Goal: Task Accomplishment & Management: Use online tool/utility

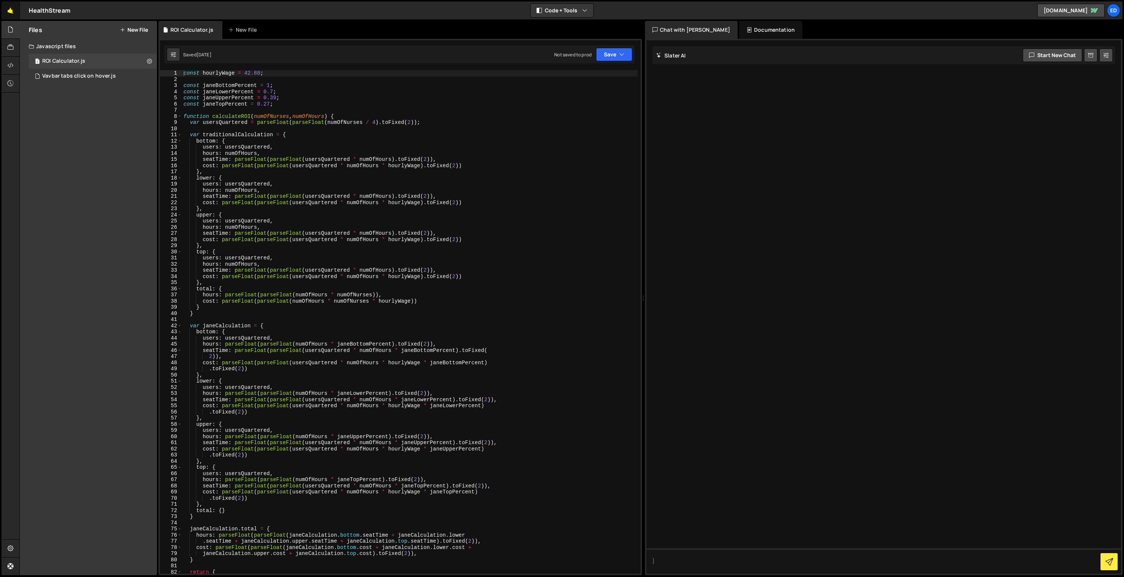
click at [9, 9] on link "🤙" at bounding box center [10, 10] width 18 height 18
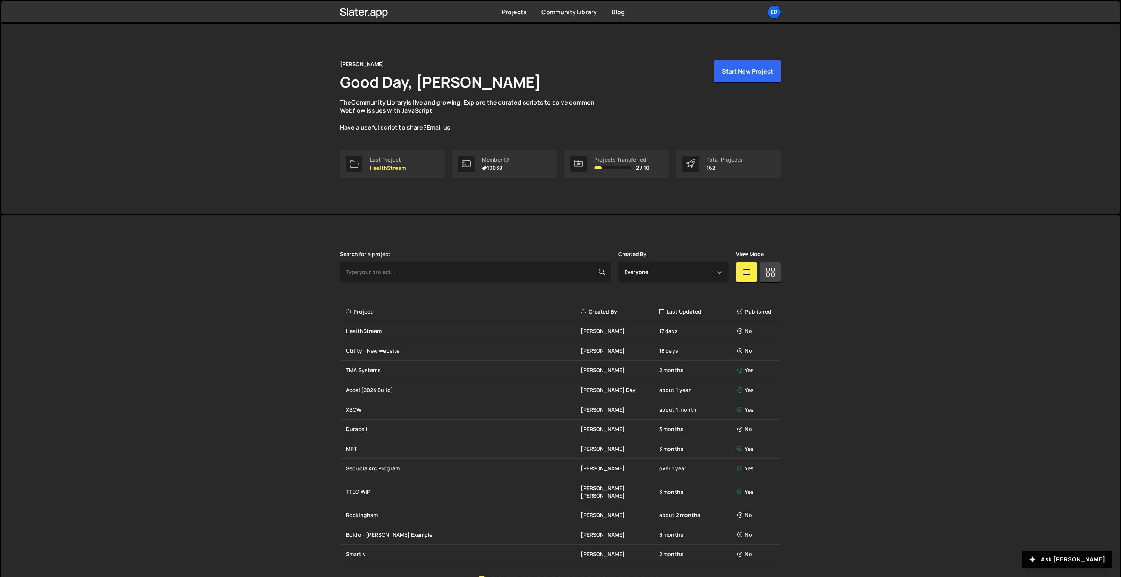
click at [518, 260] on div "Search for a project" at bounding box center [475, 266] width 271 height 31
click at [517, 269] on input "text" at bounding box center [475, 272] width 271 height 21
type input "duracell"
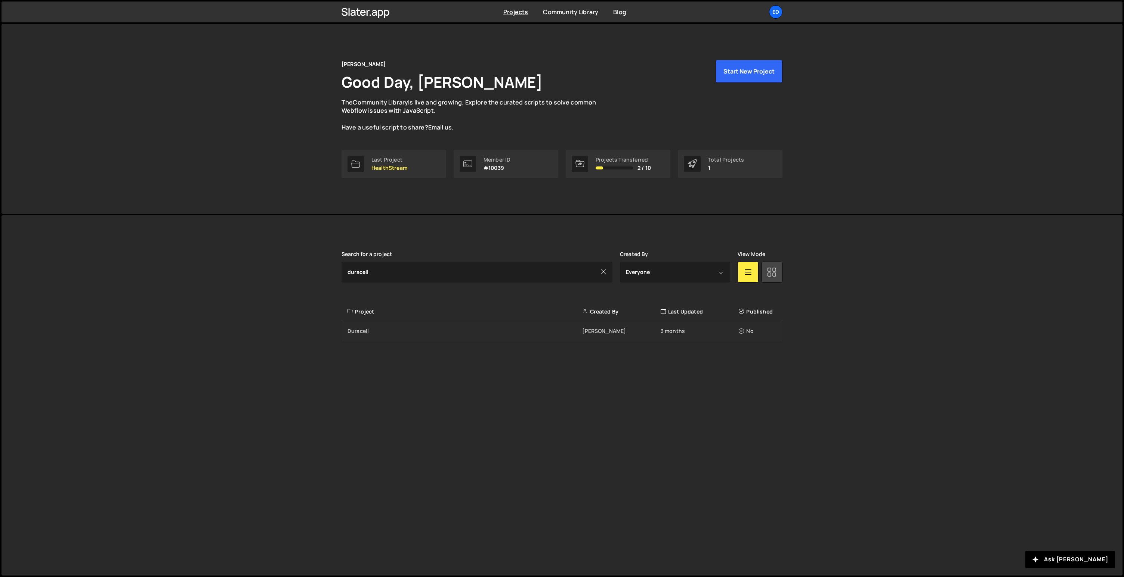
click at [502, 332] on div "Duracell" at bounding box center [464, 331] width 235 height 7
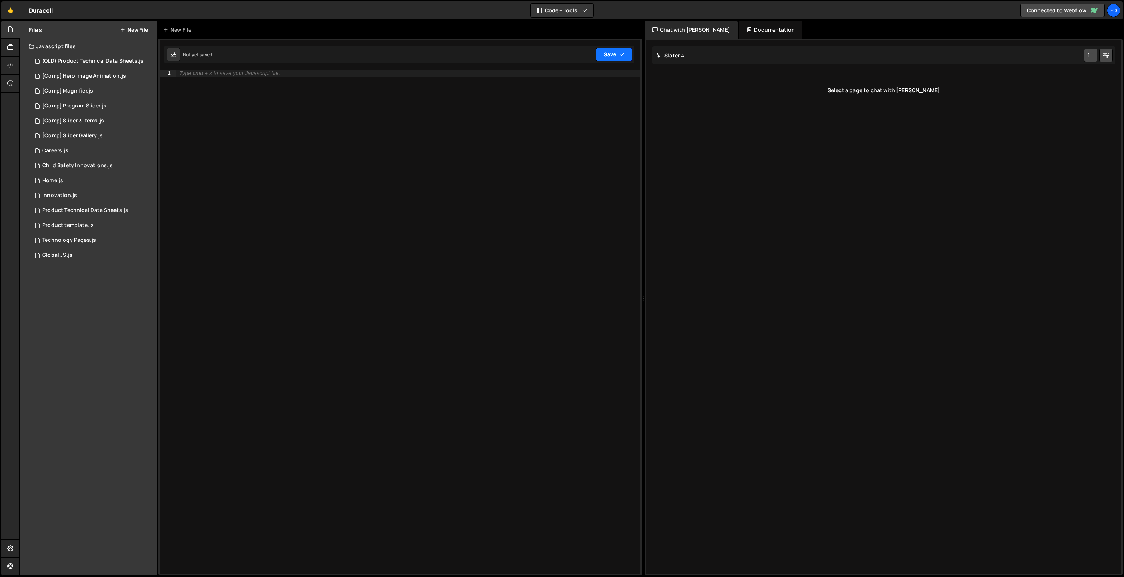
click at [616, 50] on button "Save" at bounding box center [614, 54] width 36 height 13
click at [567, 105] on div "Not published" at bounding box center [589, 105] width 78 height 9
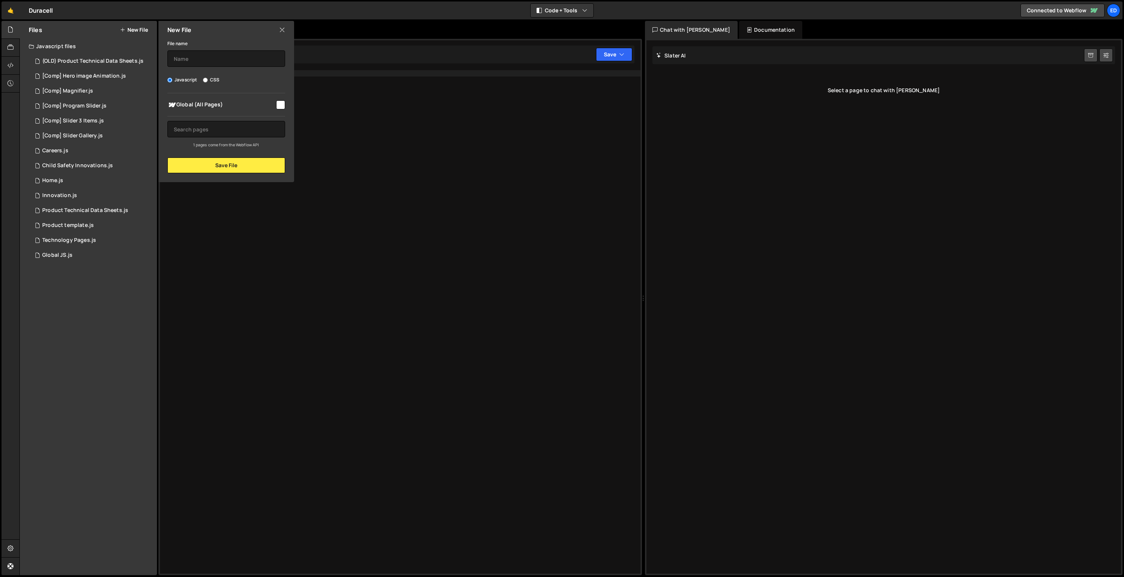
click at [283, 30] on icon at bounding box center [282, 30] width 6 height 8
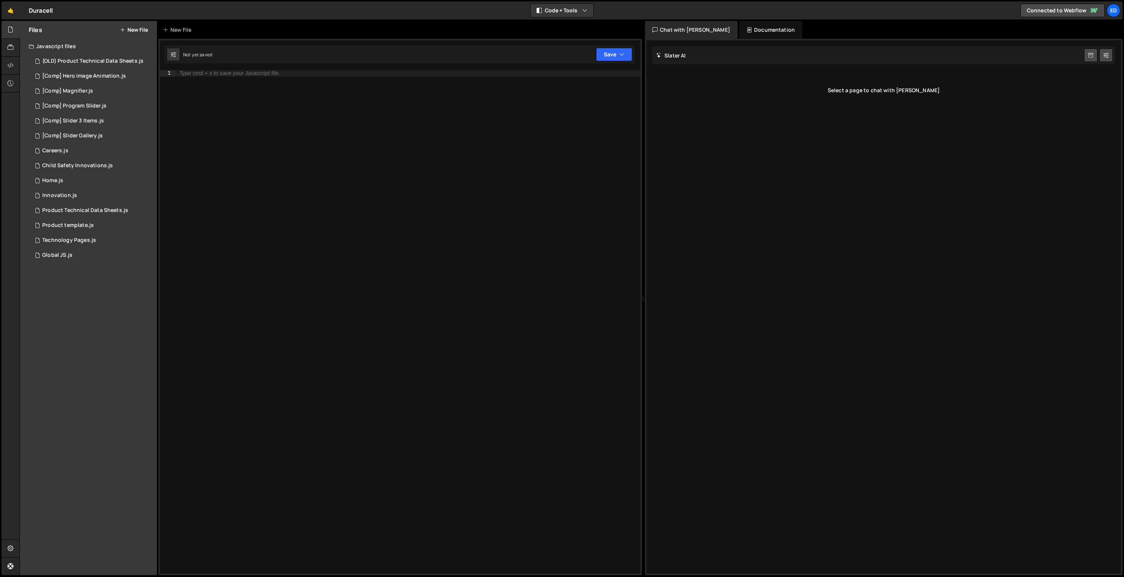
click at [52, 45] on div "Javascript files" at bounding box center [88, 46] width 137 height 15
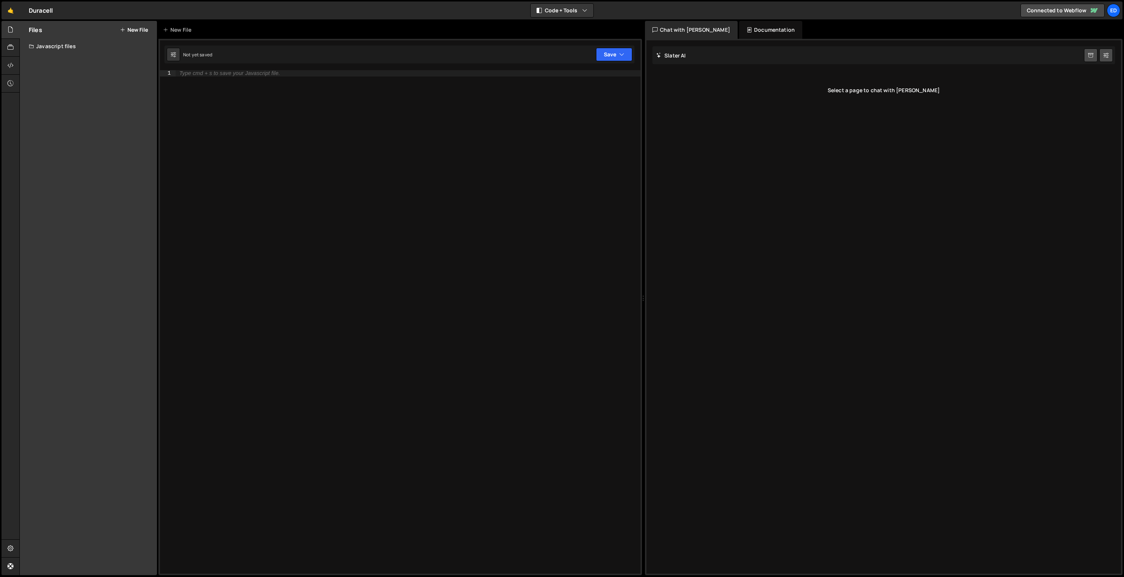
click at [52, 45] on div "Javascript files" at bounding box center [88, 46] width 137 height 15
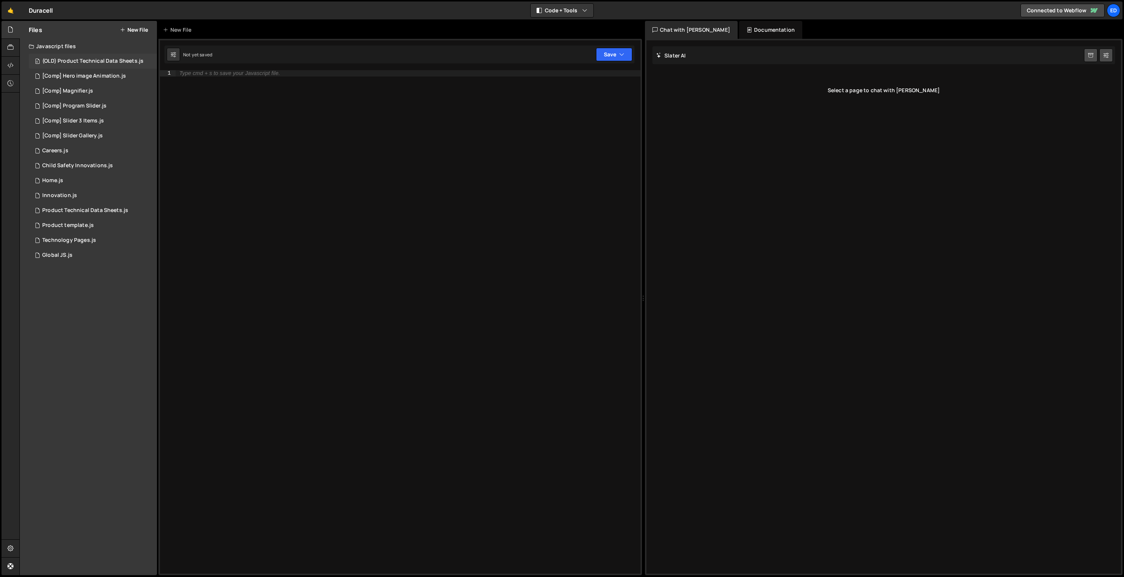
click at [81, 64] on div "(OLD) Product Technical Data Sheets.js" at bounding box center [92, 61] width 101 height 7
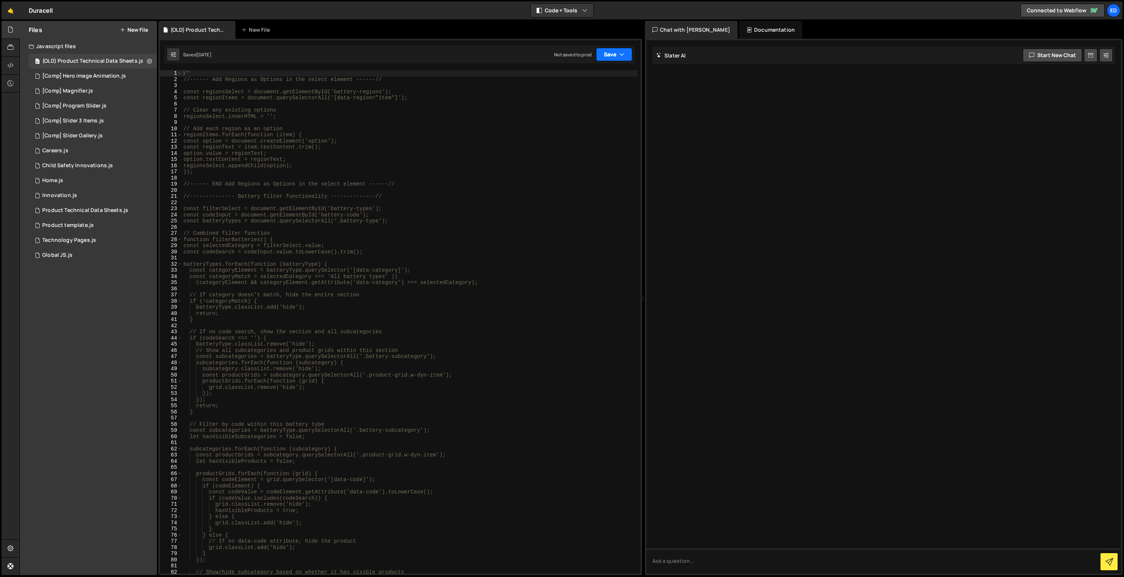
click at [613, 55] on button "Save" at bounding box center [614, 54] width 36 height 13
click at [586, 105] on div "Not saved to prod" at bounding box center [589, 105] width 78 height 9
click at [69, 75] on div "[Comp] Hero image Animation.js" at bounding box center [84, 76] width 84 height 7
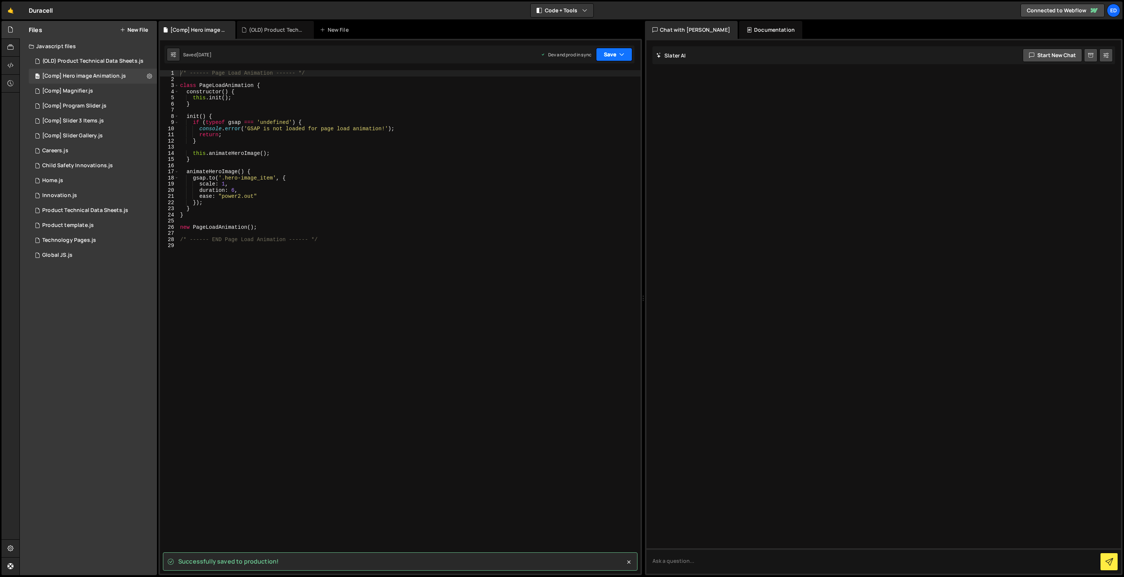
click at [616, 57] on button "Save" at bounding box center [614, 54] width 36 height 13
click at [574, 110] on button "Save to Production S Saved just now" at bounding box center [589, 102] width 90 height 24
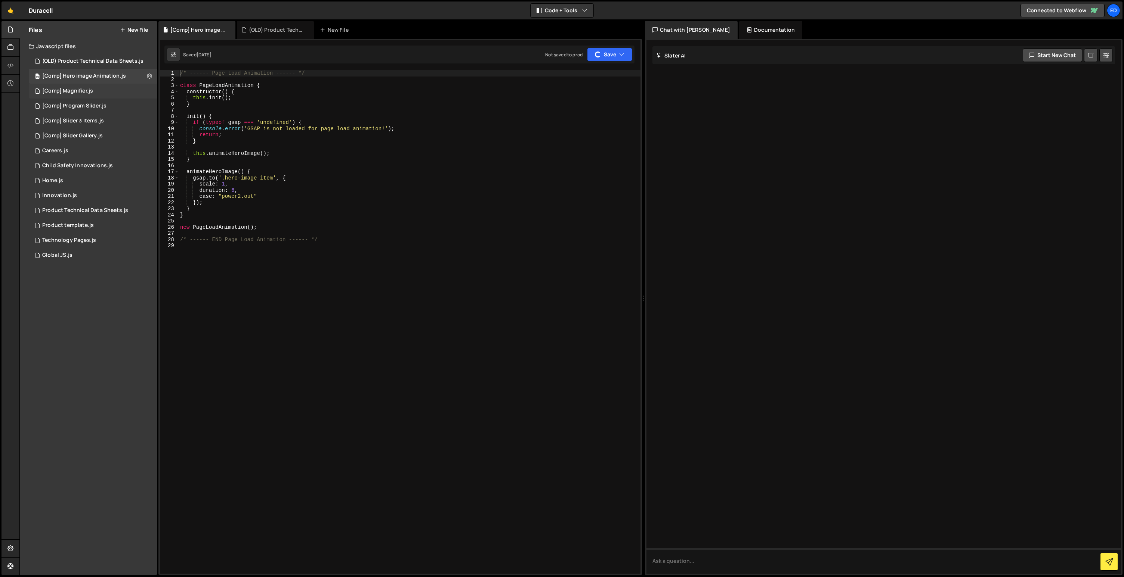
click at [72, 90] on div "[Comp] Magnifier.js" at bounding box center [67, 91] width 51 height 7
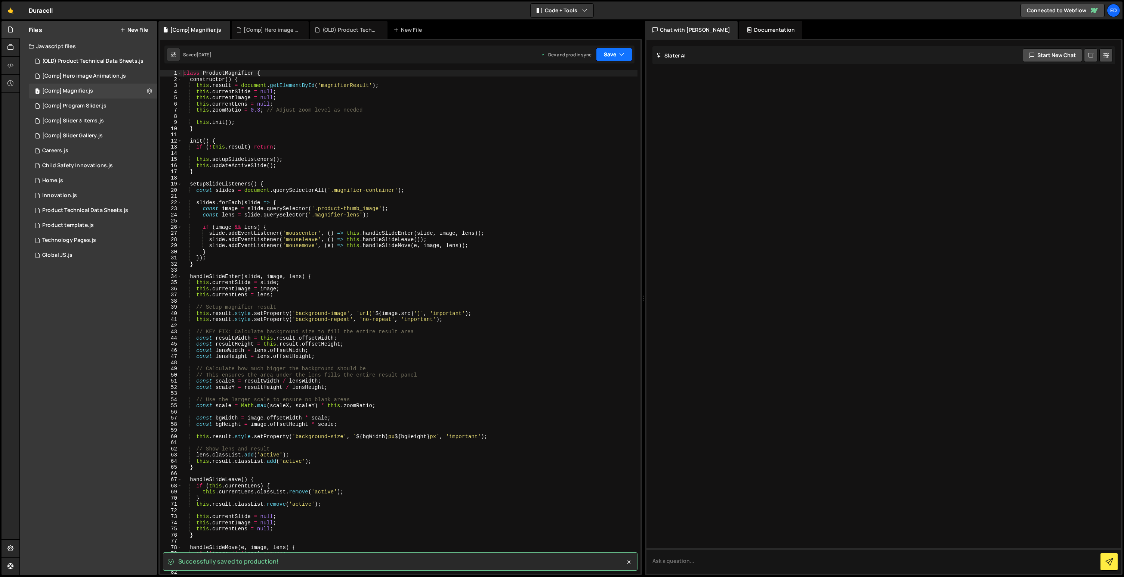
click at [614, 54] on button "Save" at bounding box center [614, 54] width 36 height 13
click at [564, 105] on div "just now" at bounding box center [572, 105] width 18 height 6
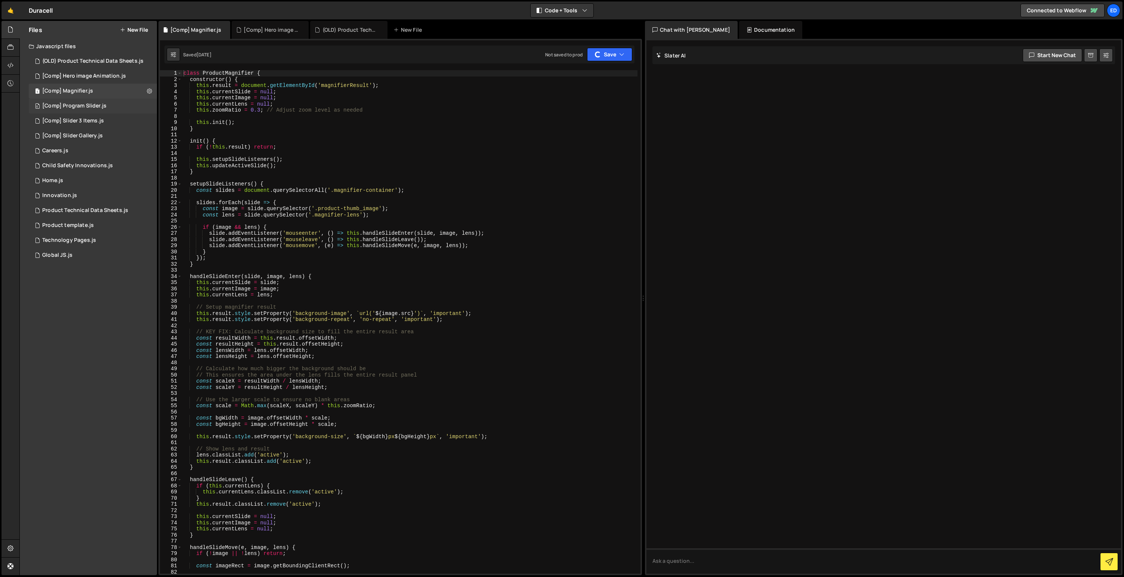
click at [100, 105] on div "[Comp] Program Slider.js" at bounding box center [74, 106] width 64 height 7
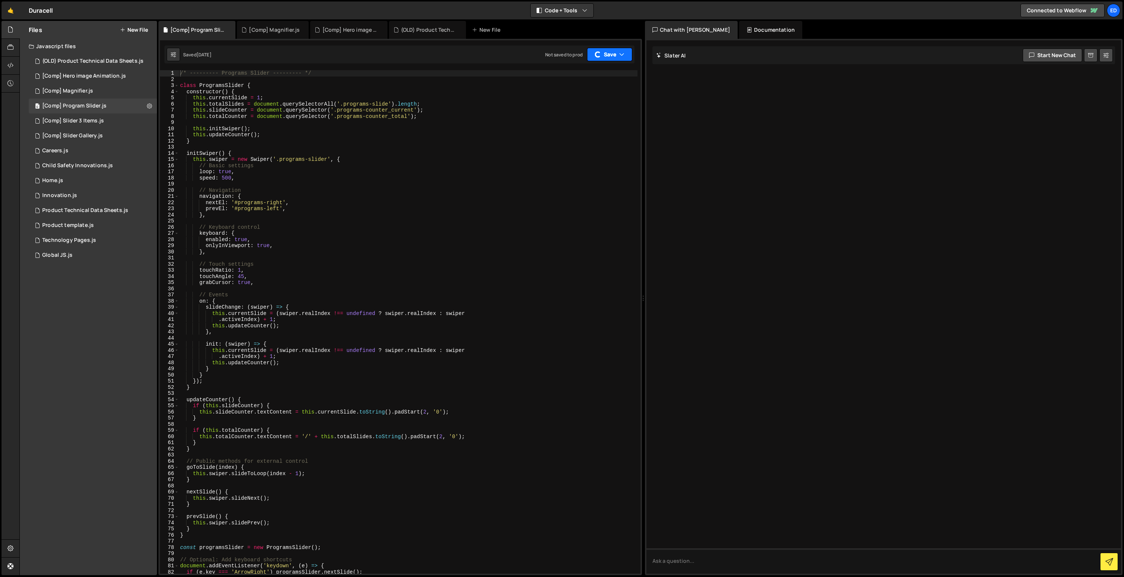
click at [613, 53] on button "Save" at bounding box center [609, 54] width 45 height 13
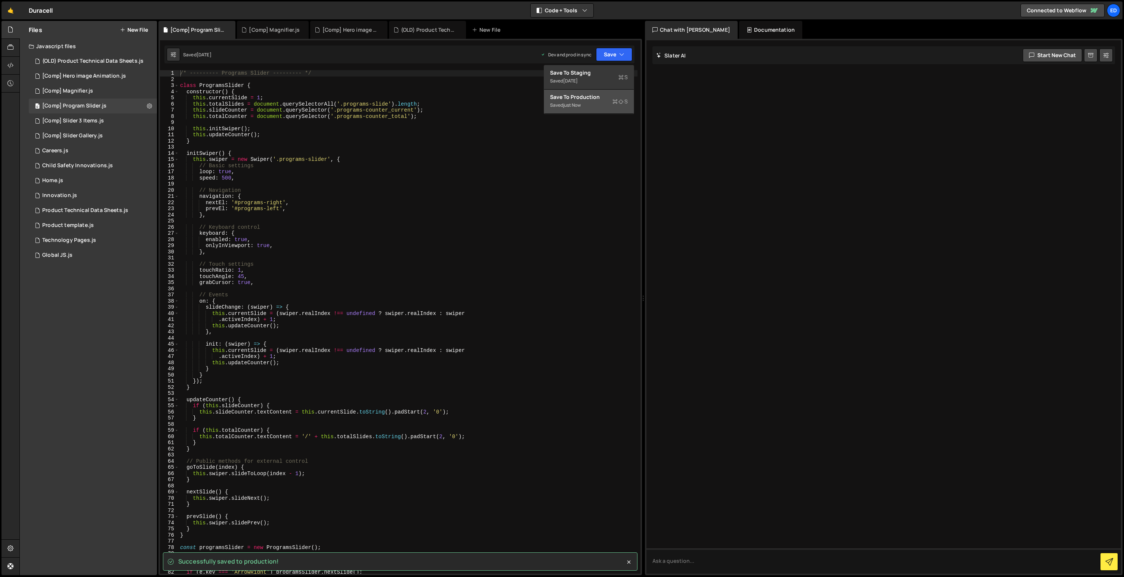
click at [580, 103] on div "just now" at bounding box center [572, 105] width 18 height 6
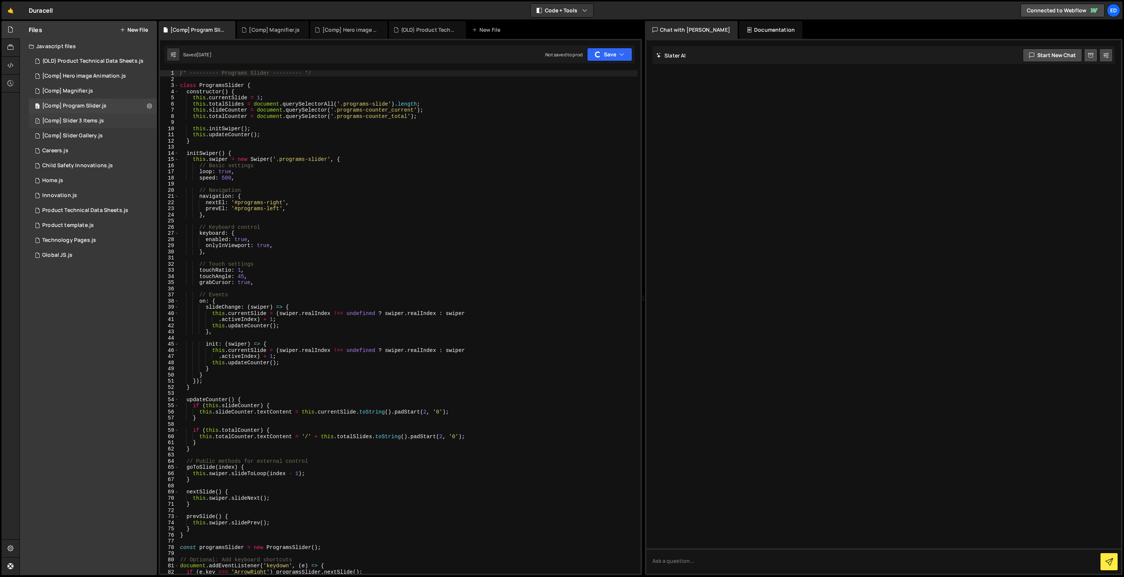
click at [70, 121] on div "[Comp] Slider 3 Items.js" at bounding box center [73, 121] width 62 height 7
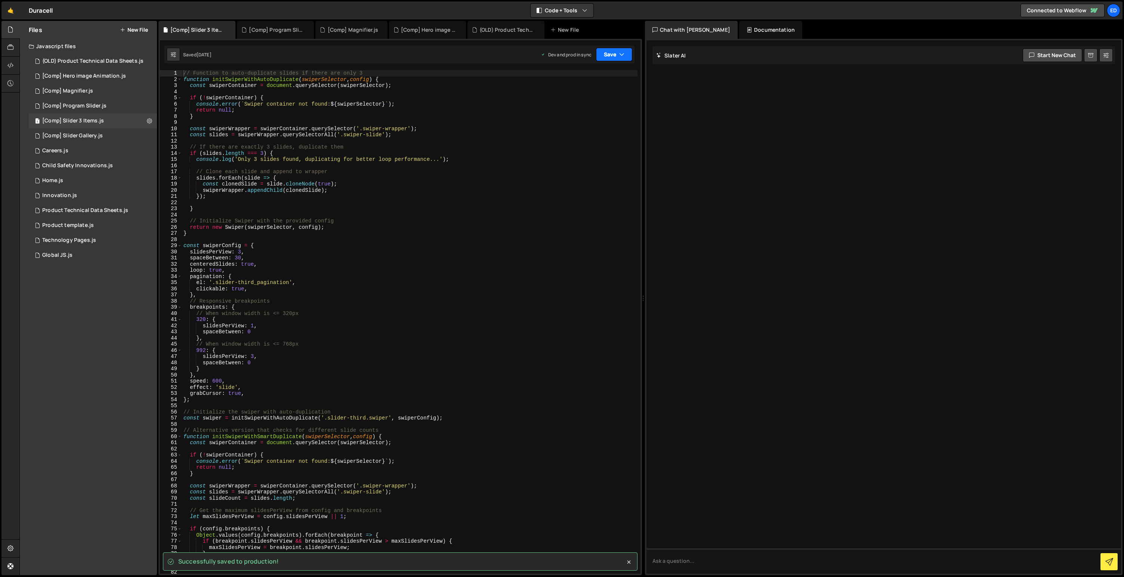
click at [607, 56] on button "Save" at bounding box center [614, 54] width 36 height 13
click at [574, 104] on div "just now" at bounding box center [572, 105] width 18 height 6
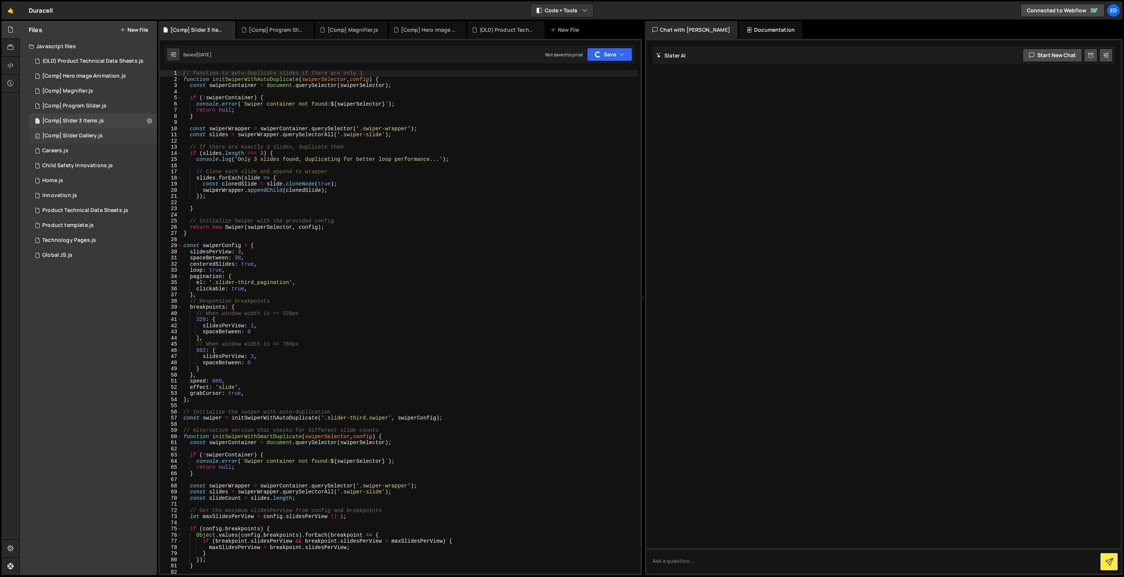
click at [77, 136] on div "[Comp] Slider Gallery.js" at bounding box center [72, 136] width 61 height 7
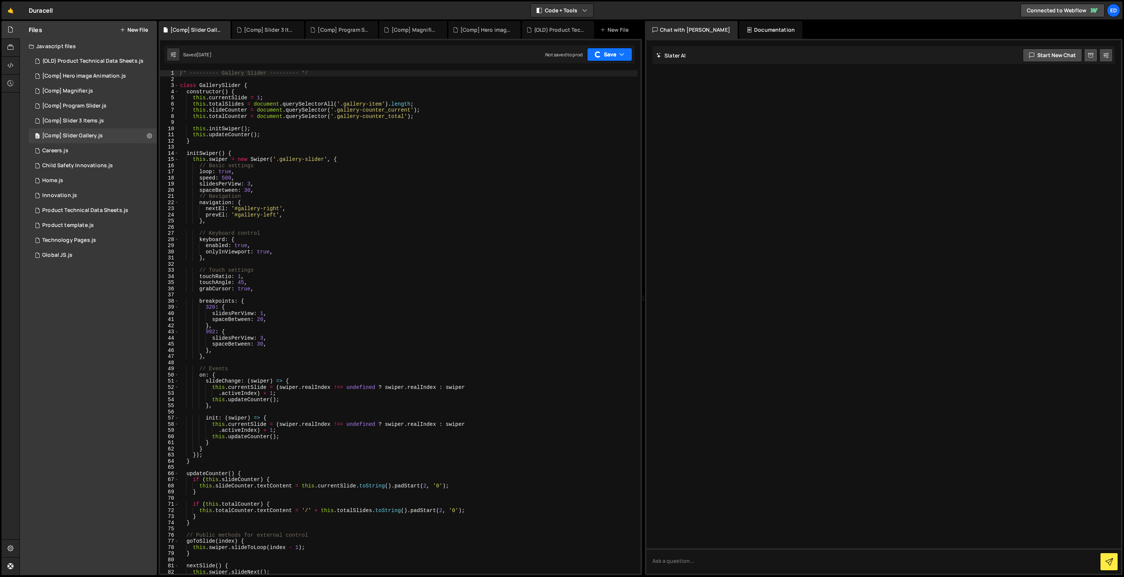
click at [608, 53] on button "Save" at bounding box center [609, 54] width 45 height 13
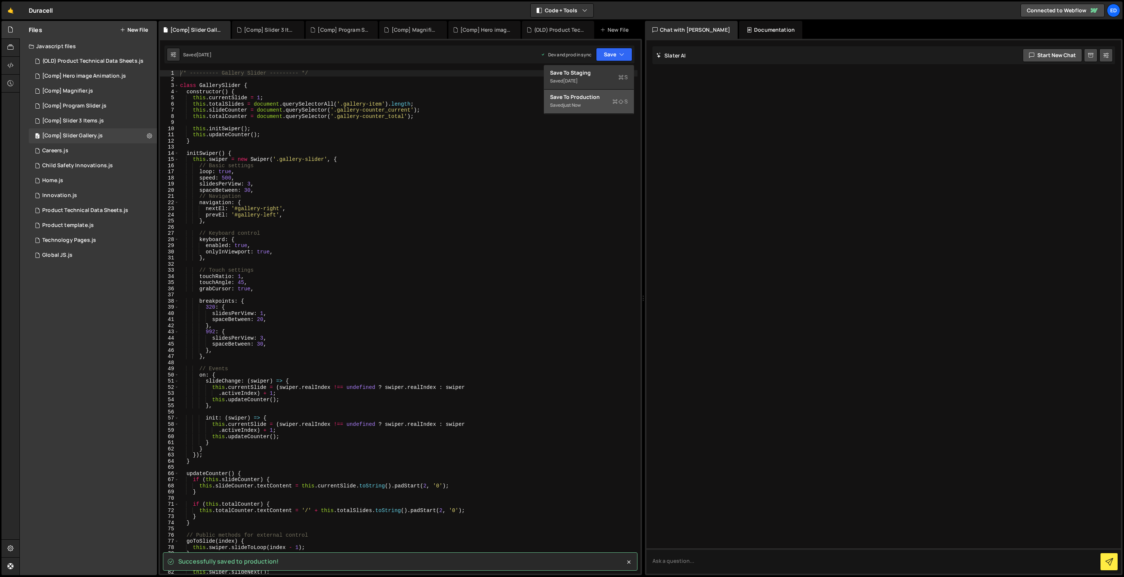
click at [580, 102] on div "just now" at bounding box center [572, 105] width 18 height 6
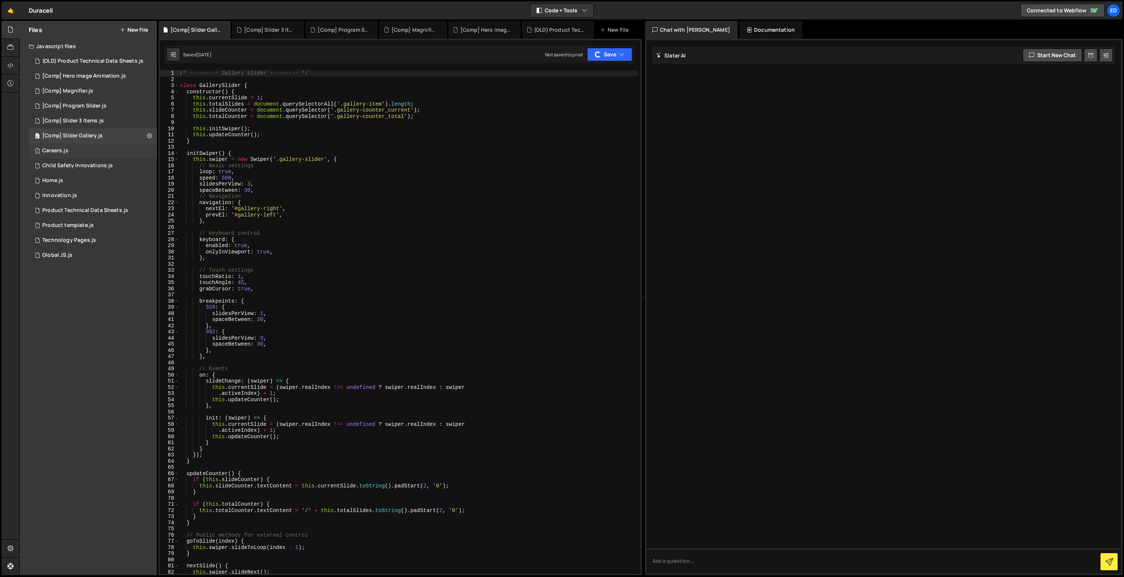
click at [47, 149] on div "Careers.js" at bounding box center [55, 151] width 26 height 7
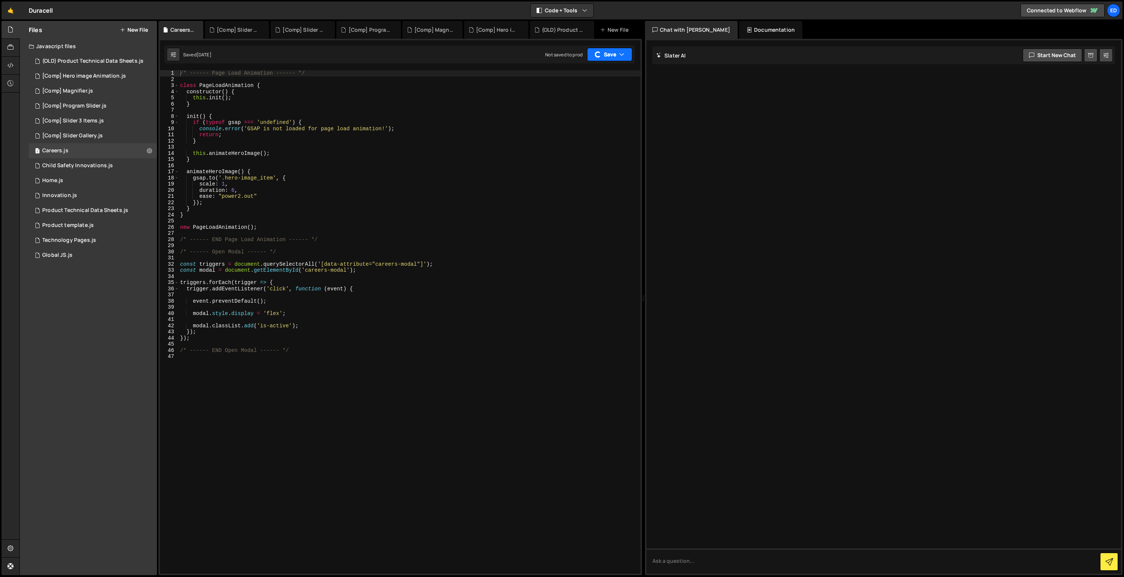
click at [601, 56] on button "Save" at bounding box center [609, 54] width 45 height 13
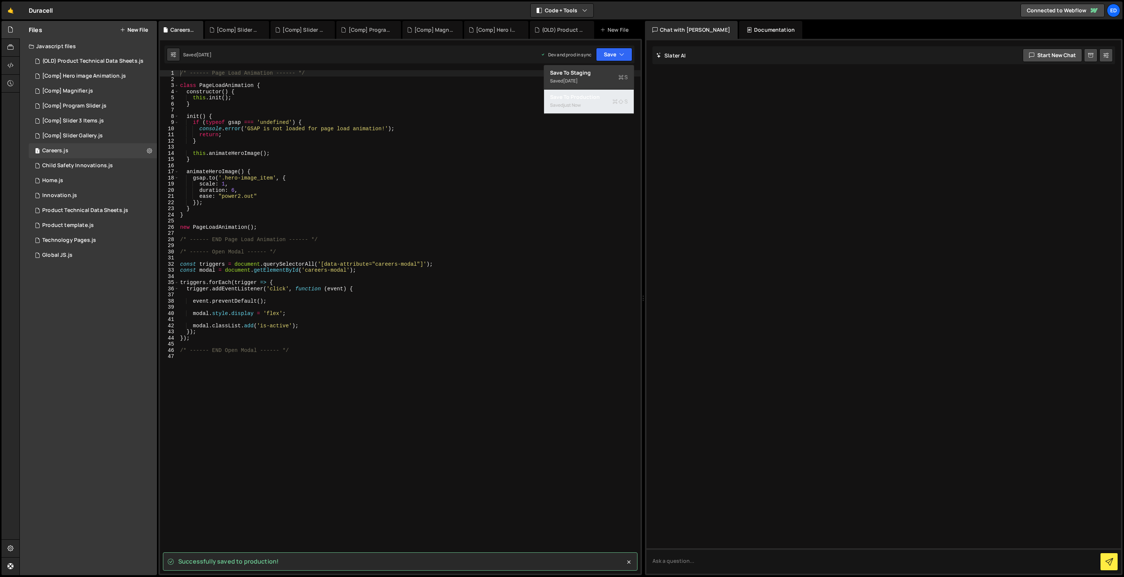
click at [592, 99] on div "Save to Production S" at bounding box center [589, 96] width 78 height 7
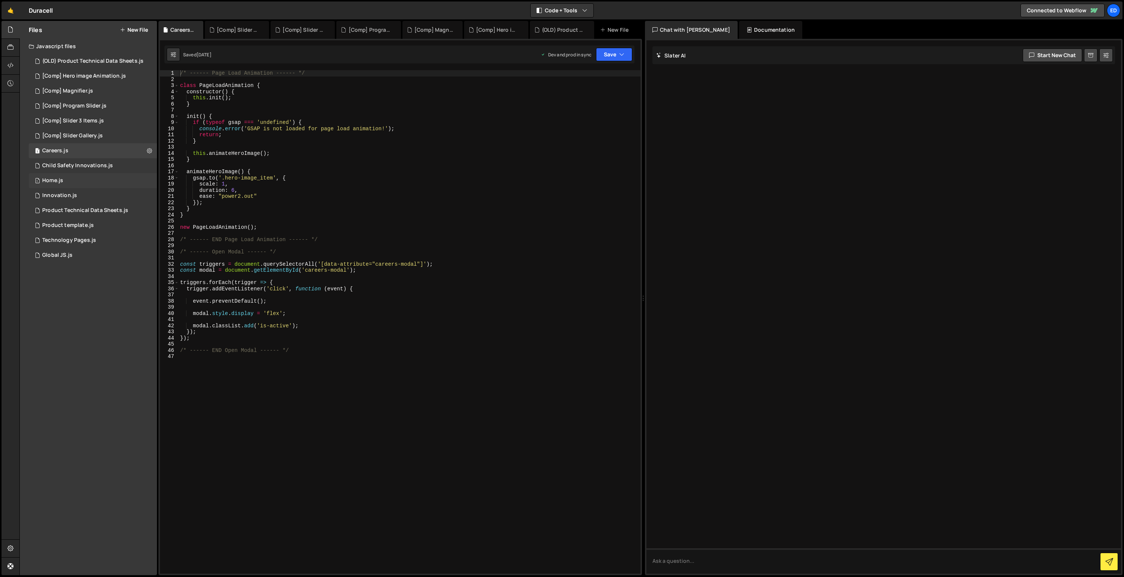
click at [59, 179] on div "Home.js" at bounding box center [52, 180] width 21 height 7
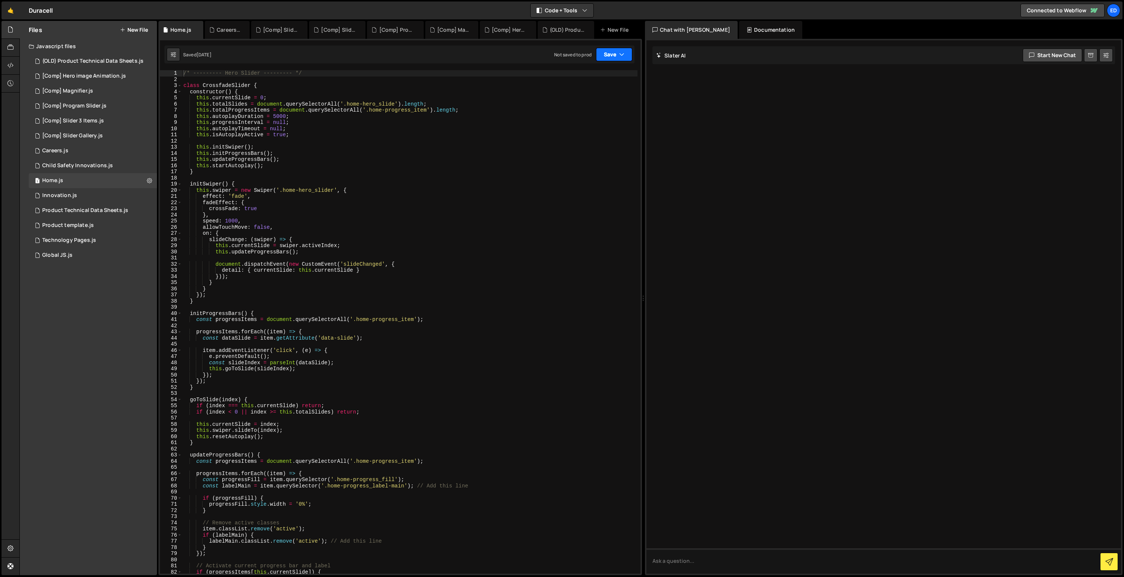
drag, startPoint x: 606, startPoint y: 56, endPoint x: 607, endPoint y: 61, distance: 4.5
click at [606, 56] on button "Save" at bounding box center [614, 54] width 36 height 13
click at [585, 102] on div "Not saved to prod" at bounding box center [589, 105] width 78 height 9
click at [65, 135] on div "[Comp] Slider Gallery.js" at bounding box center [72, 136] width 61 height 7
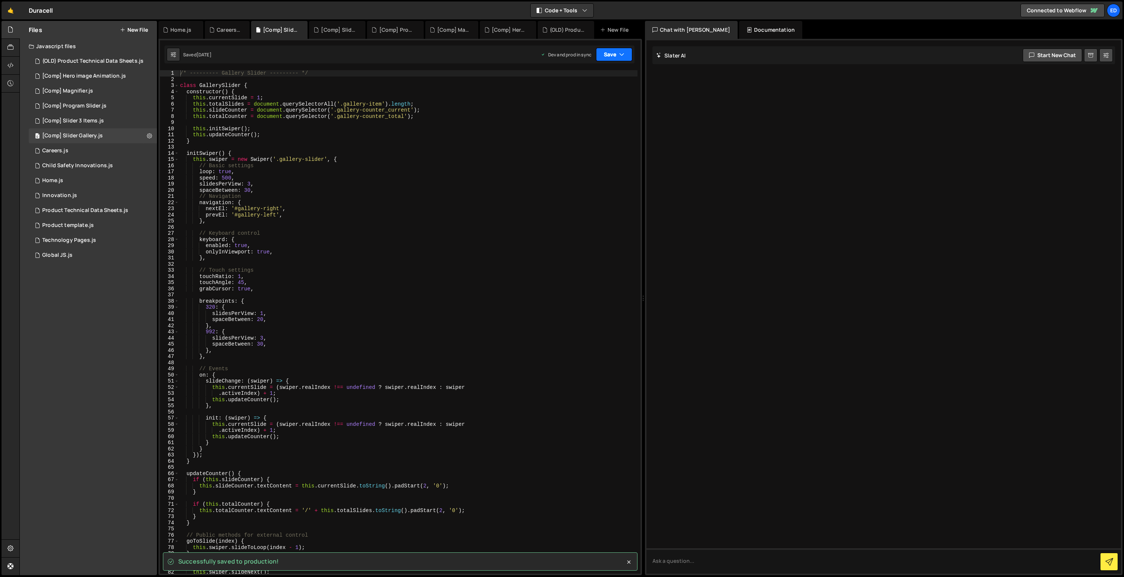
click at [612, 56] on button "Save" at bounding box center [614, 54] width 36 height 13
click at [582, 100] on div "Save to Production S" at bounding box center [589, 96] width 78 height 7
click at [71, 150] on div "1 Careers.js 0" at bounding box center [94, 150] width 131 height 15
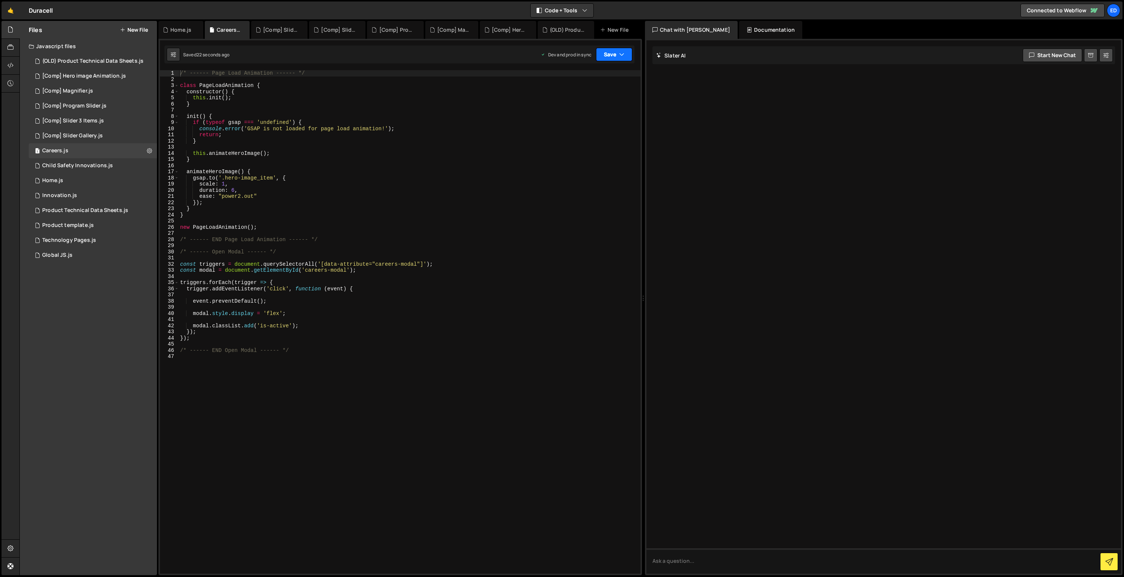
click at [620, 54] on icon "button" at bounding box center [621, 54] width 5 height 7
click at [565, 103] on div "23 seconds ago" at bounding box center [579, 105] width 33 height 6
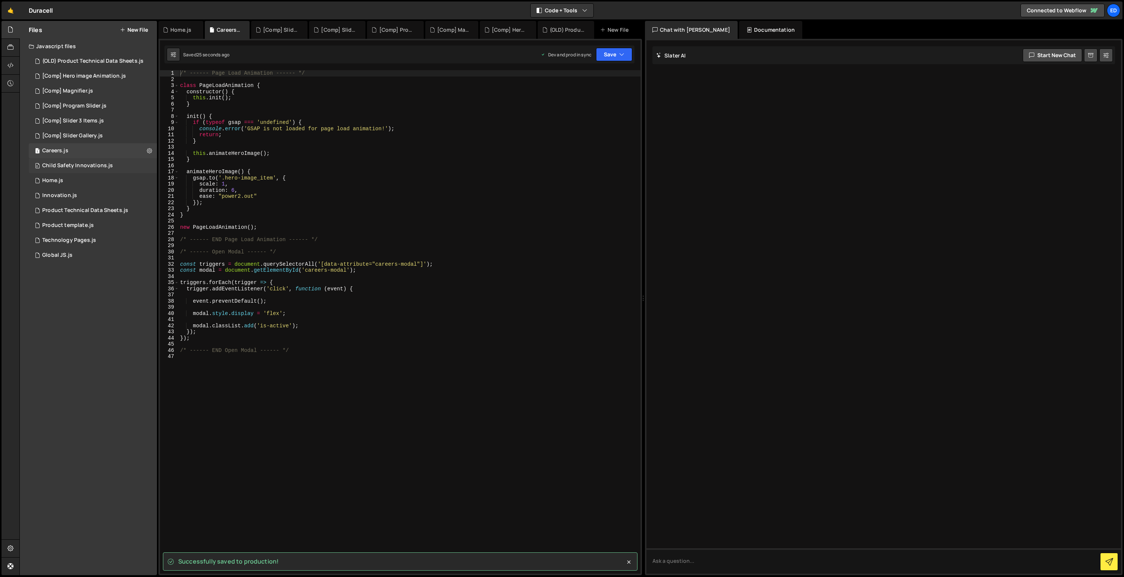
click at [98, 166] on div "Child Safety Innovations.js" at bounding box center [77, 165] width 71 height 7
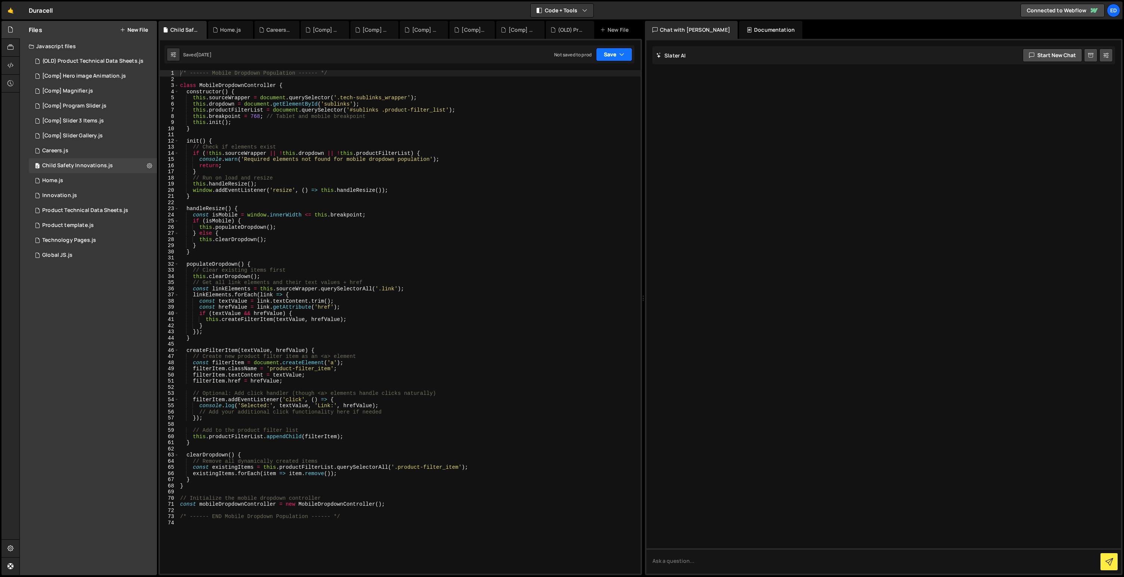
click at [617, 58] on button "Save" at bounding box center [614, 54] width 36 height 13
click at [572, 102] on div "Not saved to prod" at bounding box center [589, 105] width 78 height 9
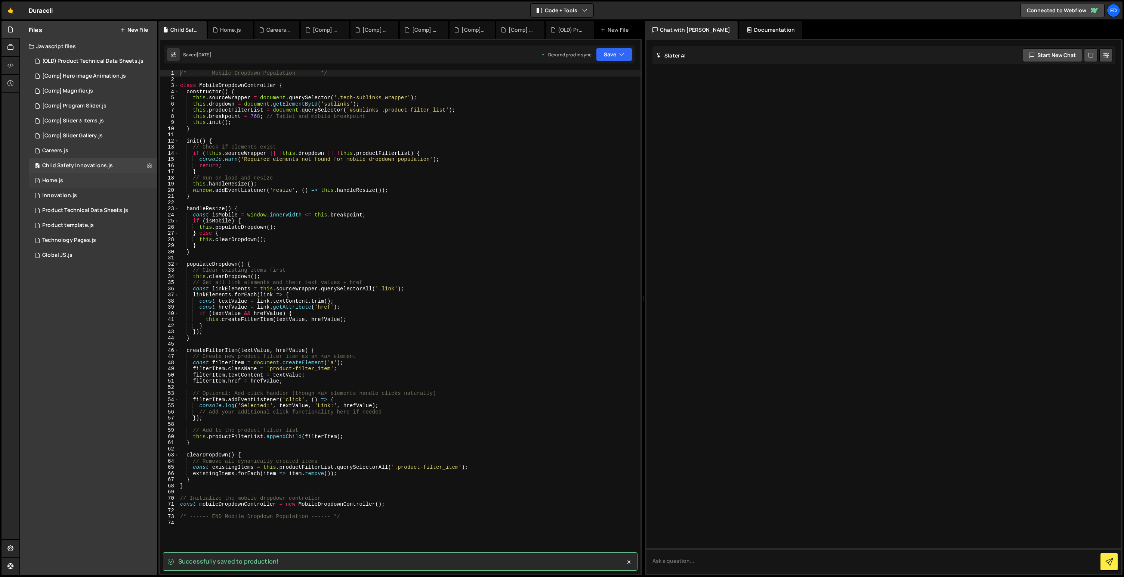
click at [78, 182] on div "1 Home.js 0" at bounding box center [94, 180] width 131 height 15
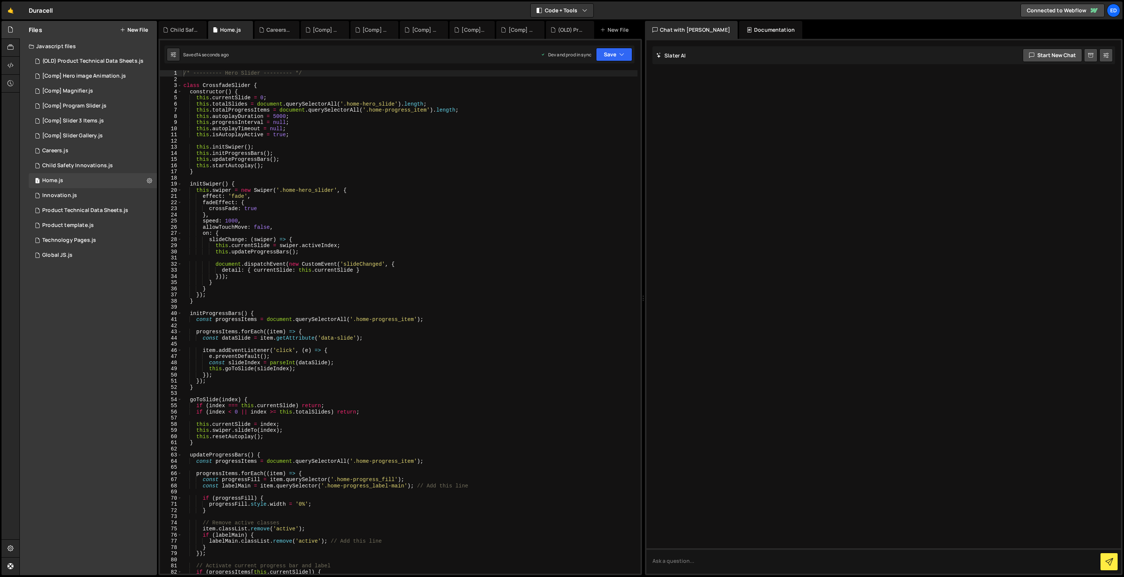
click at [611, 43] on div "1 Type cmd + s to save your Javascript file. הההההההההההההההההההההההההההההההההה…" at bounding box center [399, 307] width 483 height 537
click at [609, 57] on button "Save" at bounding box center [614, 54] width 36 height 13
click at [579, 105] on div "15 seconds ago" at bounding box center [579, 105] width 32 height 6
click at [73, 198] on div "Innovation.js" at bounding box center [59, 195] width 35 height 7
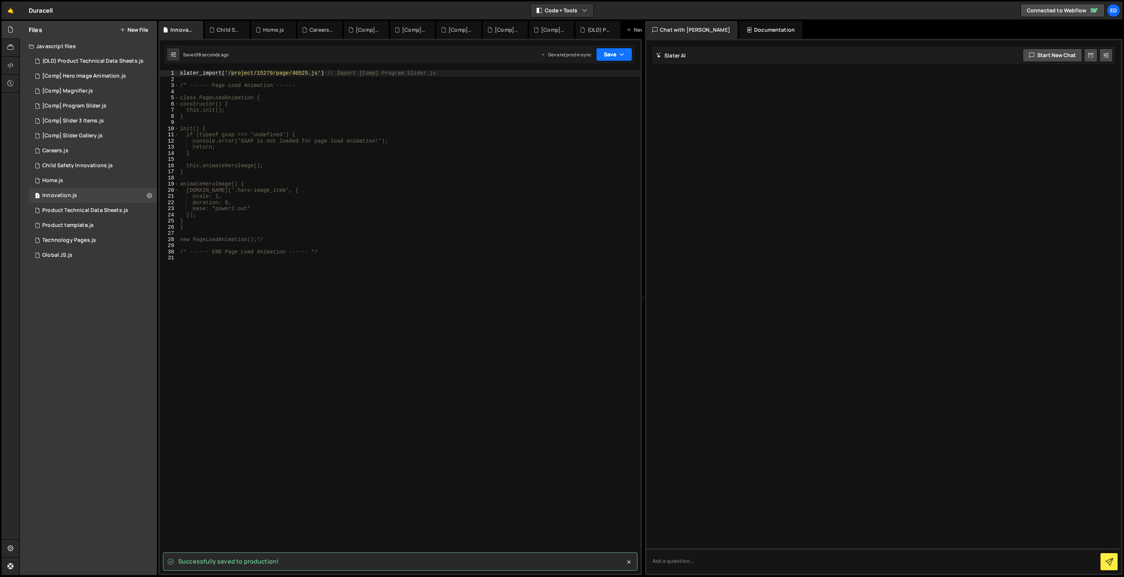
click at [621, 56] on icon "button" at bounding box center [621, 54] width 5 height 7
click at [591, 107] on div "Saved just now" at bounding box center [589, 105] width 78 height 9
click at [73, 211] on div "Product Technical Data Sheets.js" at bounding box center [85, 210] width 86 height 7
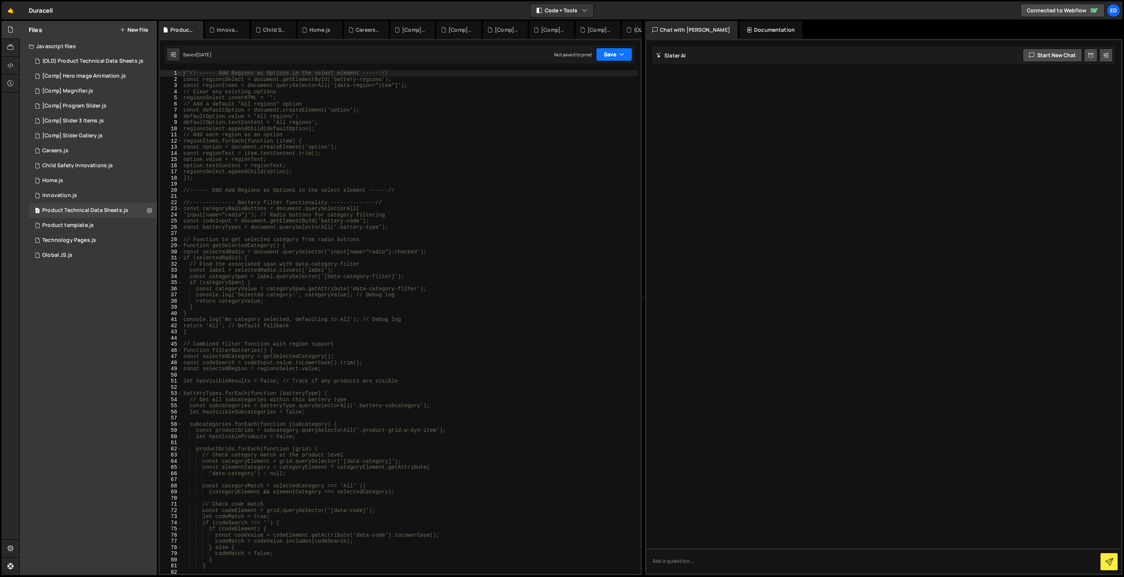
click at [621, 56] on icon "button" at bounding box center [621, 54] width 5 height 7
click at [560, 104] on div "Not saved to prod" at bounding box center [589, 105] width 78 height 9
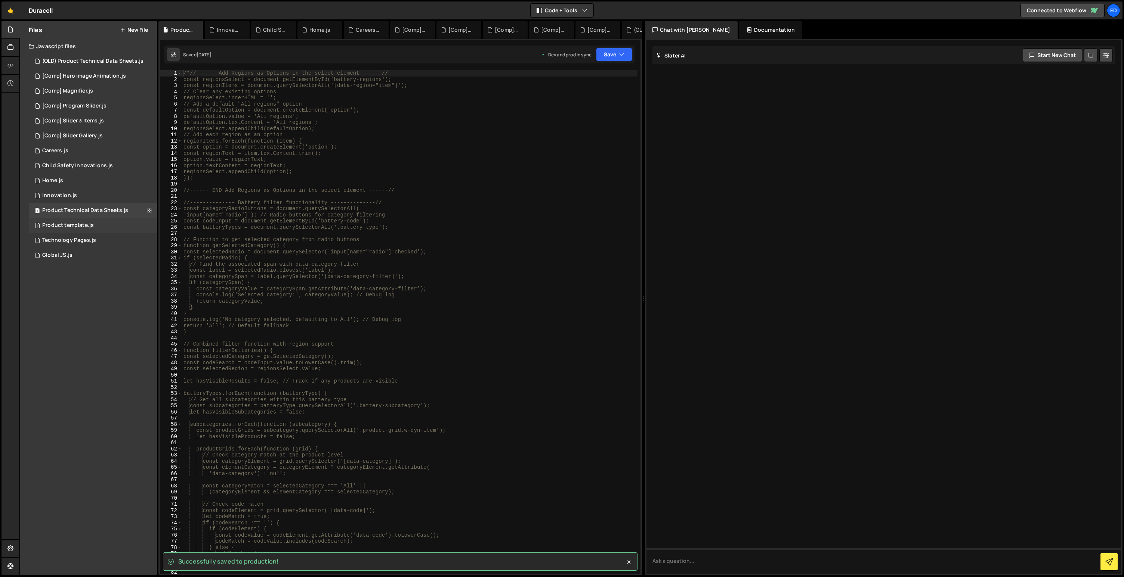
click at [68, 226] on div "Product template.js" at bounding box center [68, 225] width 52 height 7
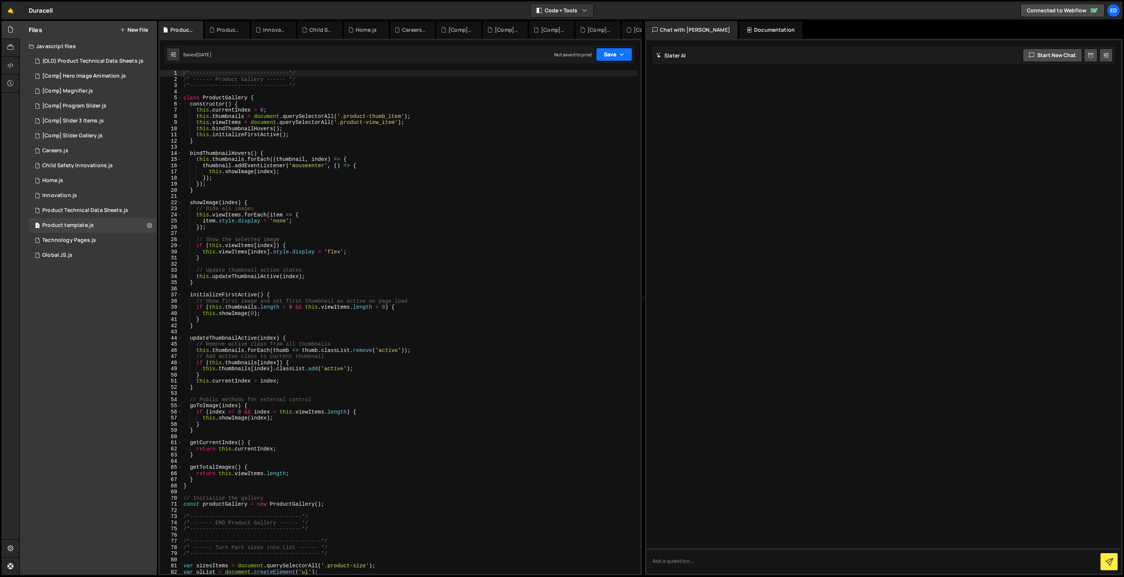
click at [616, 54] on button "Save" at bounding box center [614, 54] width 36 height 13
click at [582, 99] on div "Save to Production S" at bounding box center [589, 96] width 78 height 7
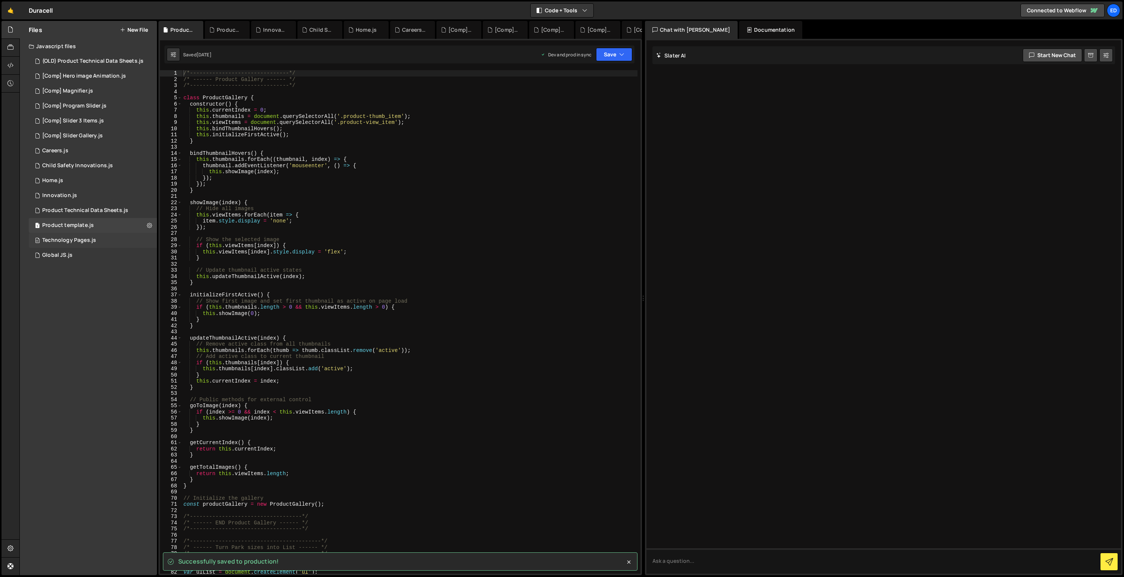
click at [80, 241] on div "Technology Pages.js" at bounding box center [69, 240] width 54 height 7
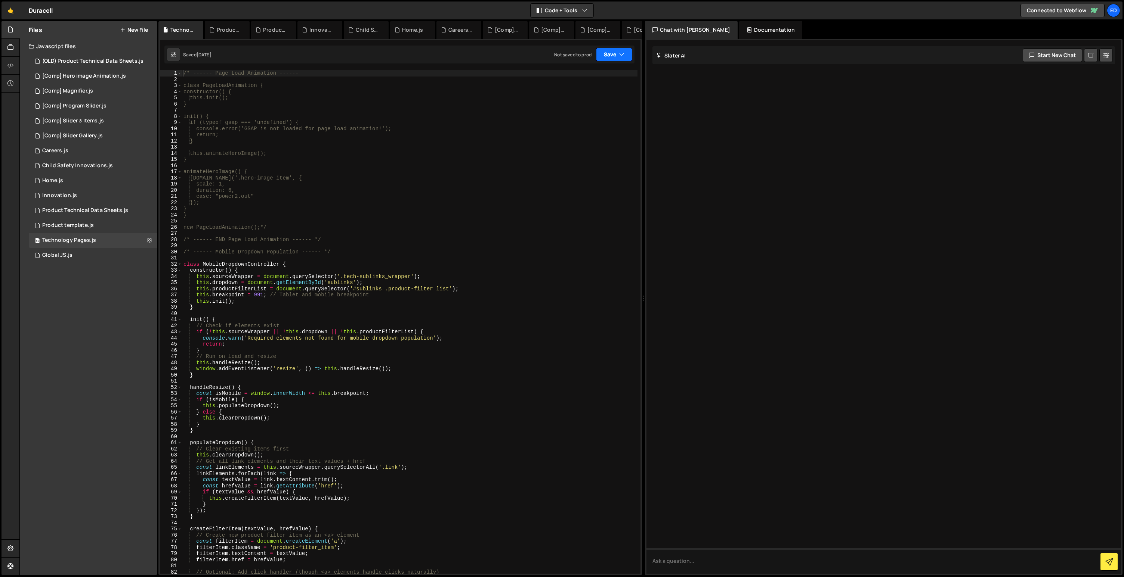
click at [620, 52] on icon "button" at bounding box center [621, 54] width 5 height 7
click at [564, 104] on div "Not saved to prod" at bounding box center [589, 105] width 78 height 9
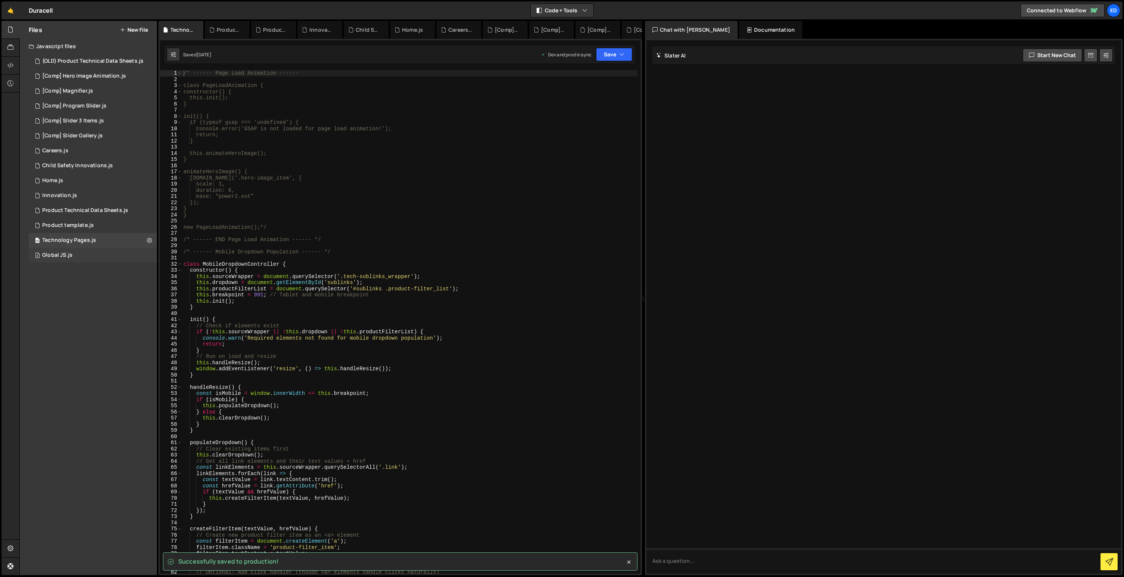
click at [79, 253] on div "6 Global JS.js 0" at bounding box center [94, 255] width 131 height 15
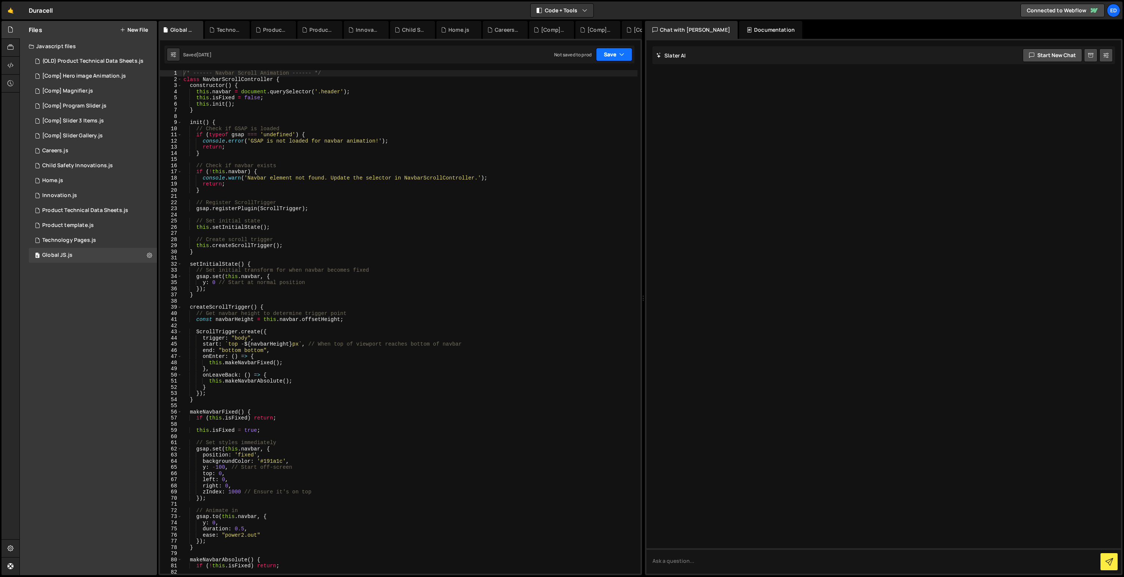
click at [608, 56] on button "Save" at bounding box center [614, 54] width 36 height 13
click at [576, 109] on div "Not saved to prod" at bounding box center [589, 105] width 78 height 9
click at [612, 56] on button "Save" at bounding box center [614, 54] width 36 height 13
